Goal: Task Accomplishment & Management: Use online tool/utility

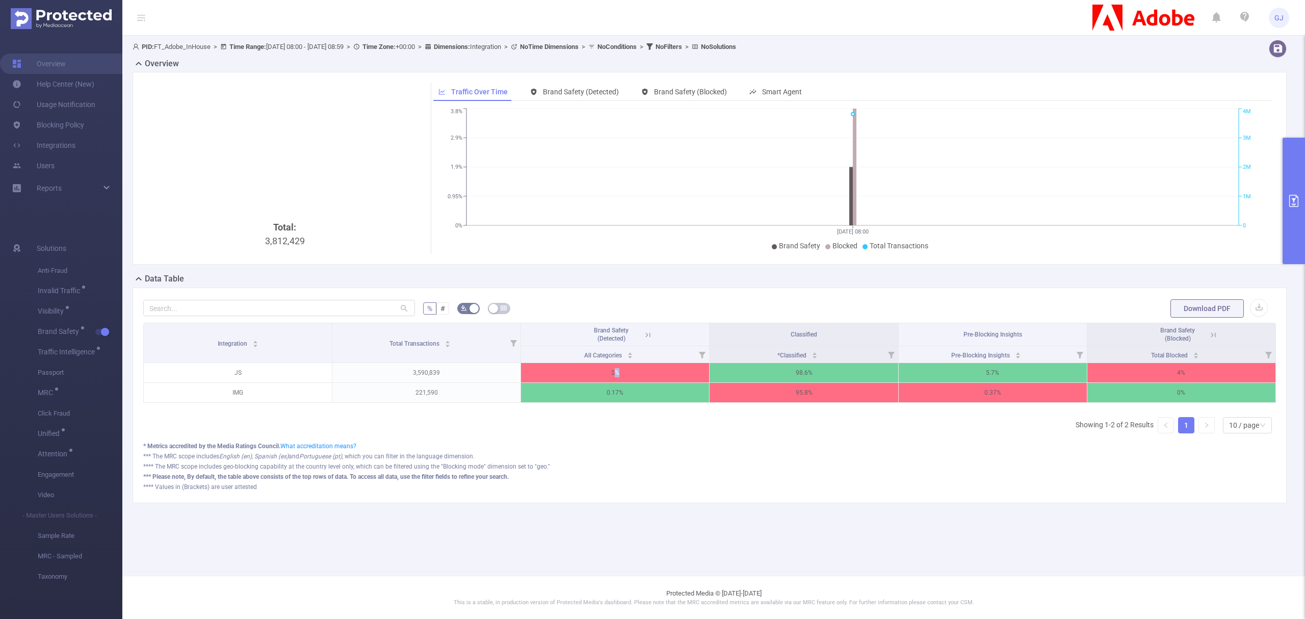
click at [1296, 160] on button "primary" at bounding box center [1294, 201] width 22 height 126
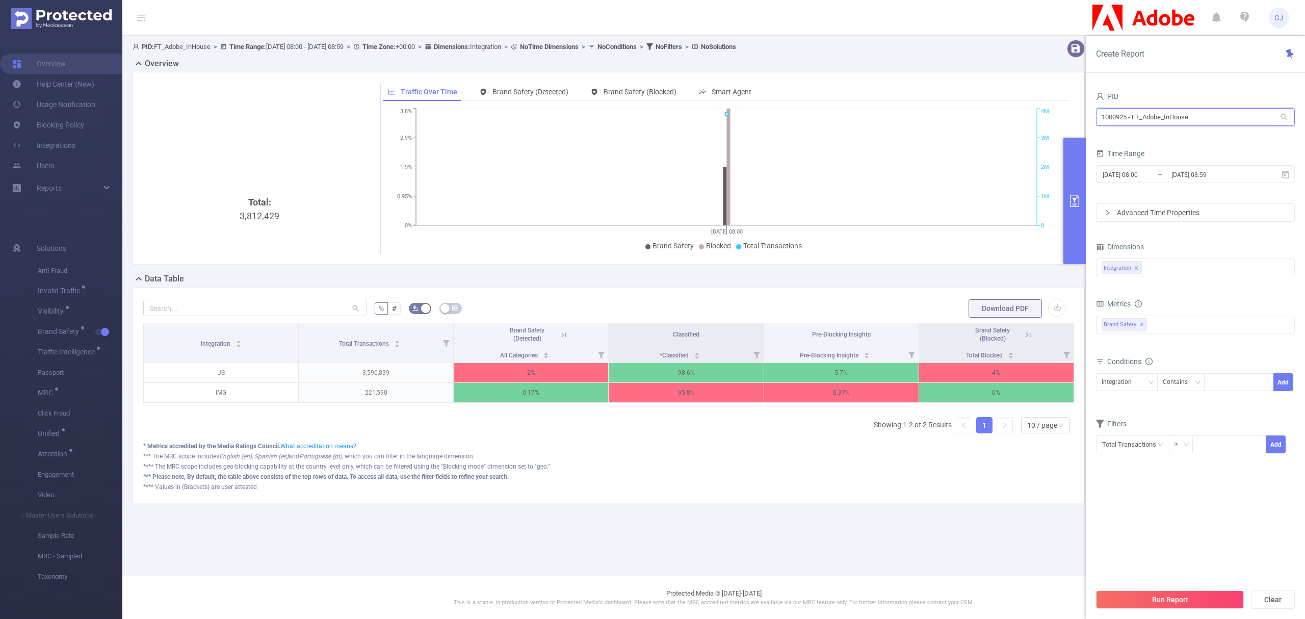
click at [1175, 117] on input "1000925 - FT_Adobe_InHouse" at bounding box center [1195, 117] width 199 height 18
type input "se"
click at [1152, 122] on input "se" at bounding box center [1195, 117] width 199 height 18
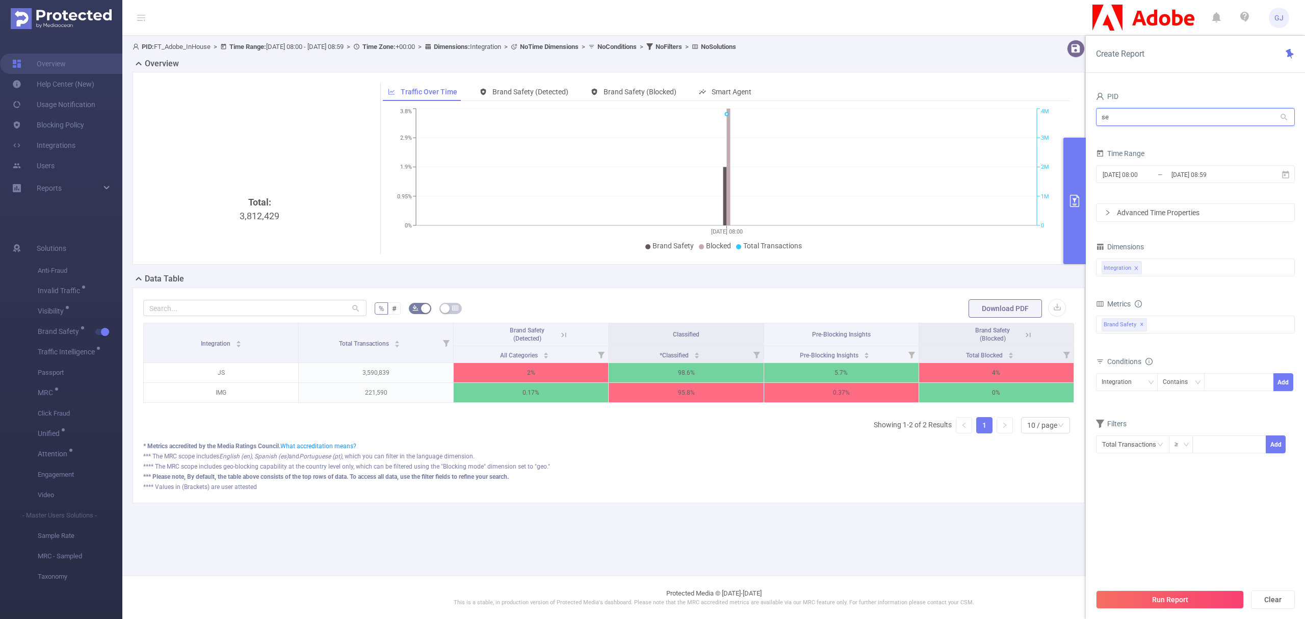
click at [1152, 122] on input "se" at bounding box center [1195, 117] width 199 height 18
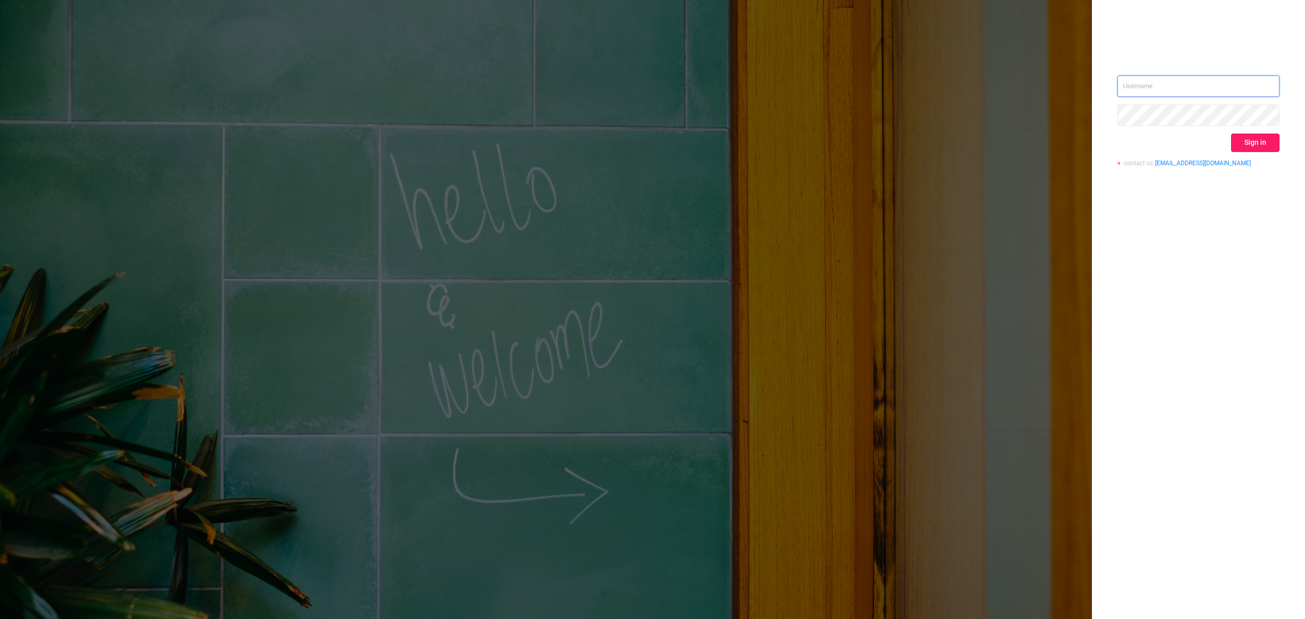
type input "[PERSON_NAME][EMAIL_ADDRESS][DOMAIN_NAME]"
click at [1248, 146] on button "Sign in" at bounding box center [1255, 143] width 48 height 18
